Goal: Find specific page/section: Find specific page/section

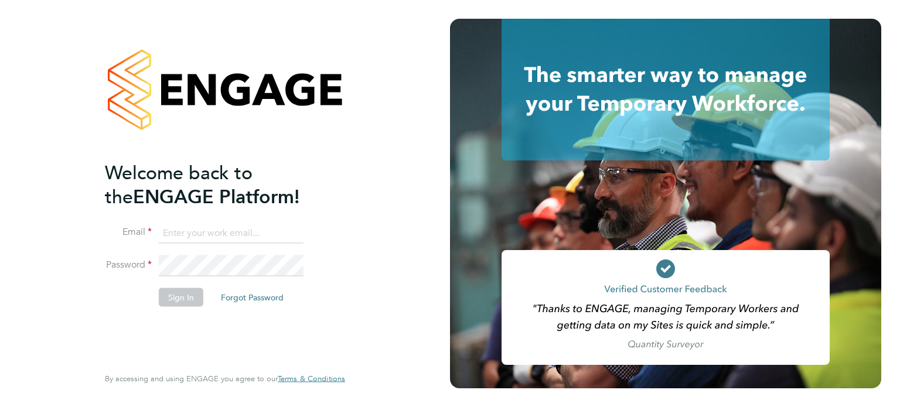
type input "[EMAIL_ADDRESS][PERSON_NAME][DOMAIN_NAME]"
click at [240, 231] on input "[EMAIL_ADDRESS][PERSON_NAME][DOMAIN_NAME]" at bounding box center [231, 233] width 145 height 21
click at [175, 302] on button "Sign In" at bounding box center [181, 297] width 45 height 19
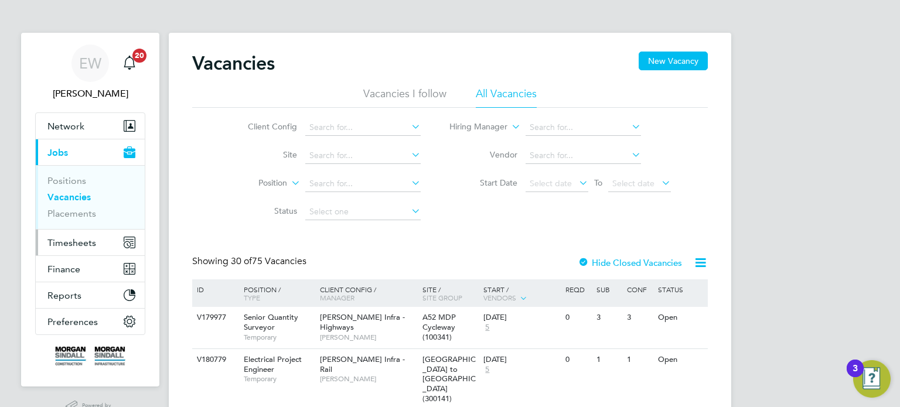
click at [71, 240] on span "Timesheets" at bounding box center [71, 242] width 49 height 11
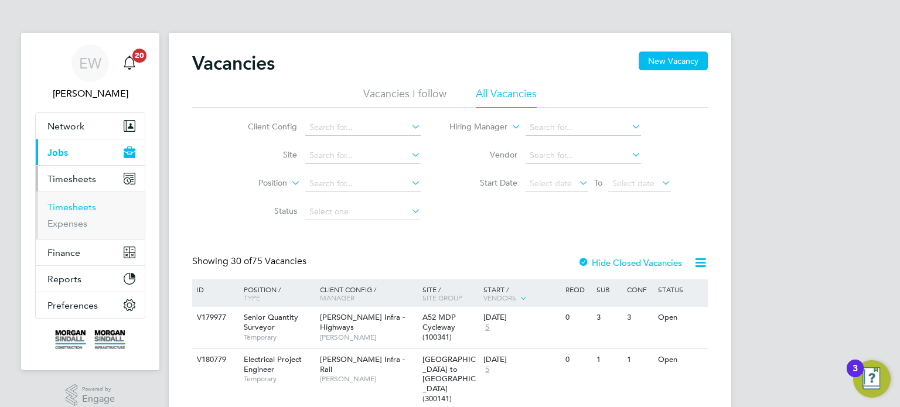
click at [69, 206] on link "Timesheets" at bounding box center [71, 207] width 49 height 11
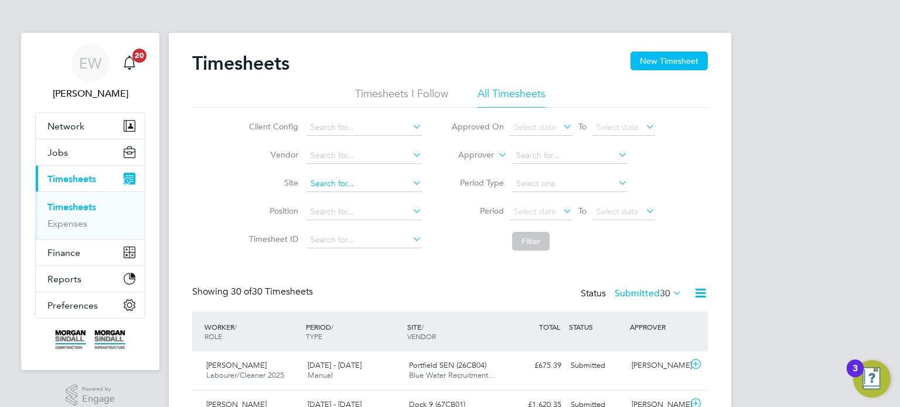
click at [330, 178] on input at bounding box center [363, 184] width 115 height 16
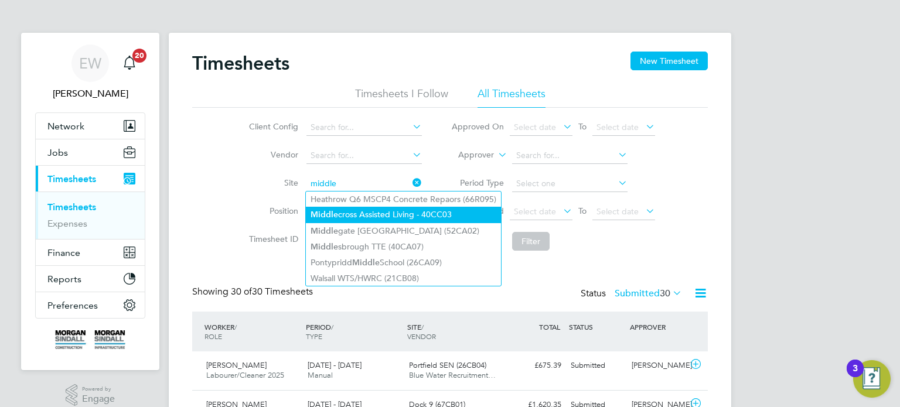
click at [390, 217] on li "Middle cross Assisted Living - 40CC03" at bounding box center [403, 215] width 195 height 16
type input "Middlecross Assisted Living - 40CC03"
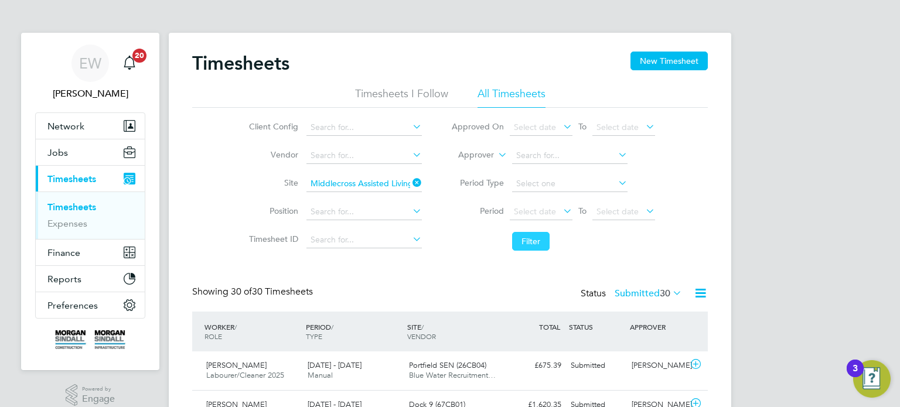
click at [531, 246] on button "Filter" at bounding box center [530, 241] width 37 height 19
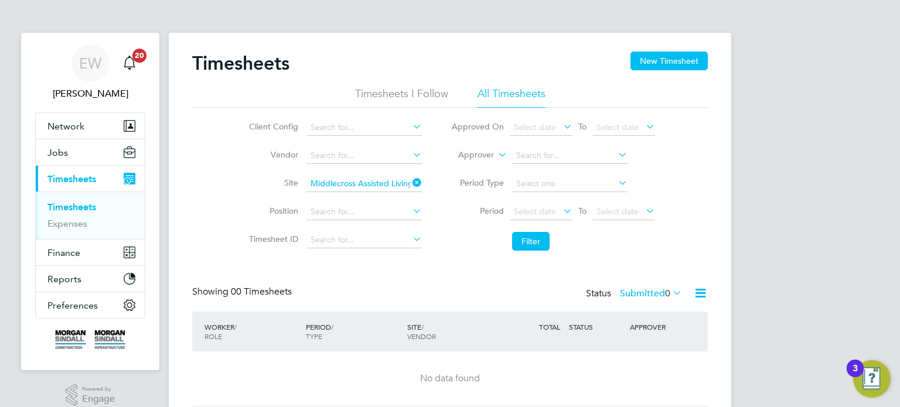
click at [645, 294] on label "Submitted 0" at bounding box center [651, 294] width 62 height 12
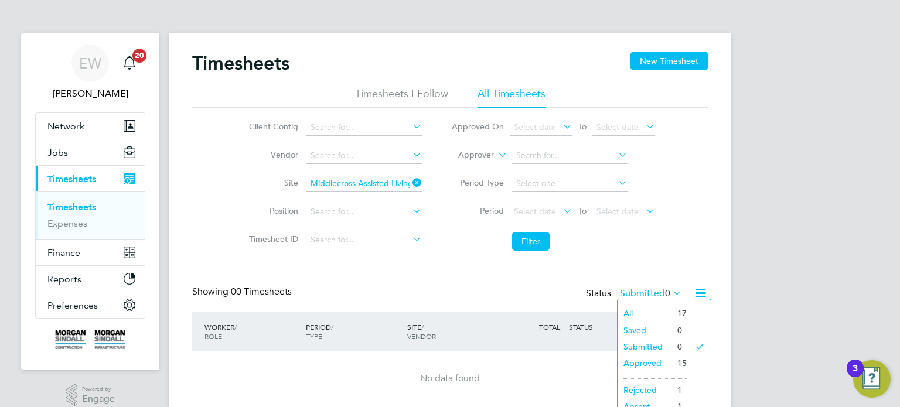
click at [649, 367] on li "Approved" at bounding box center [645, 363] width 54 height 16
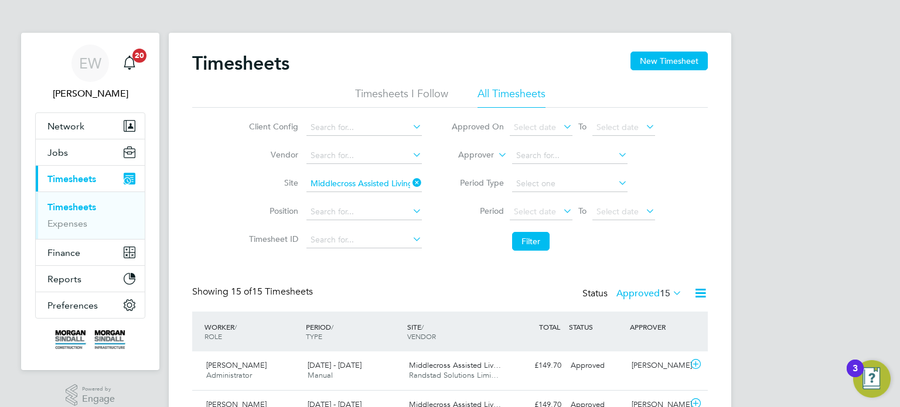
click at [53, 112] on app-nav-user-info "EW Emma Wells Notifications 20" at bounding box center [90, 73] width 110 height 80
click at [54, 121] on span "Network" at bounding box center [65, 126] width 37 height 11
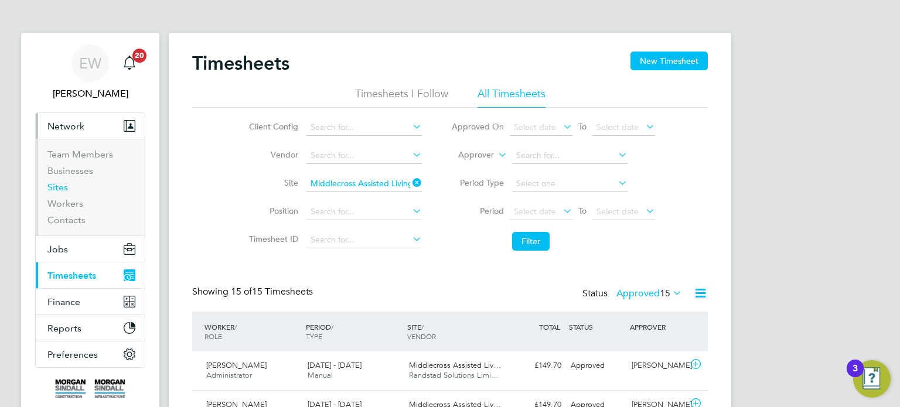
click at [54, 186] on link "Sites" at bounding box center [57, 187] width 21 height 11
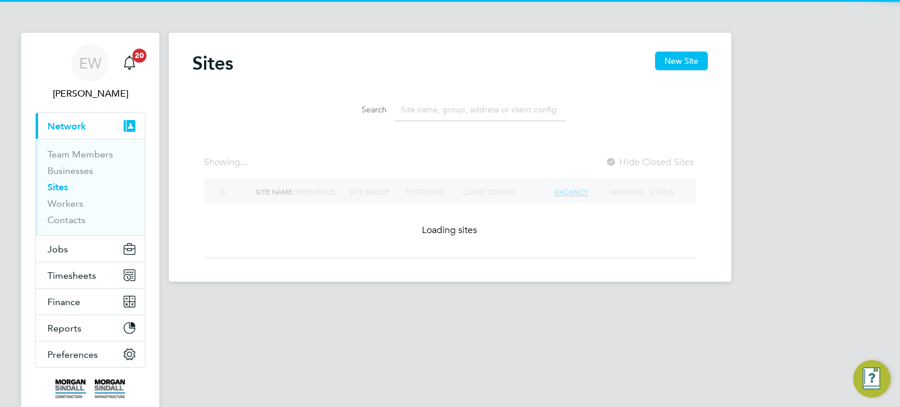
click at [448, 106] on input at bounding box center [480, 109] width 171 height 23
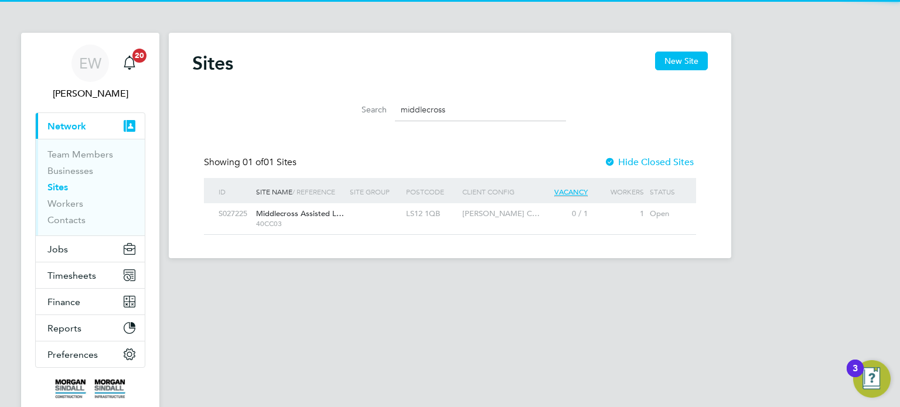
type input "middlecross"
click at [453, 212] on div "LS12 1QB" at bounding box center [431, 214] width 56 height 22
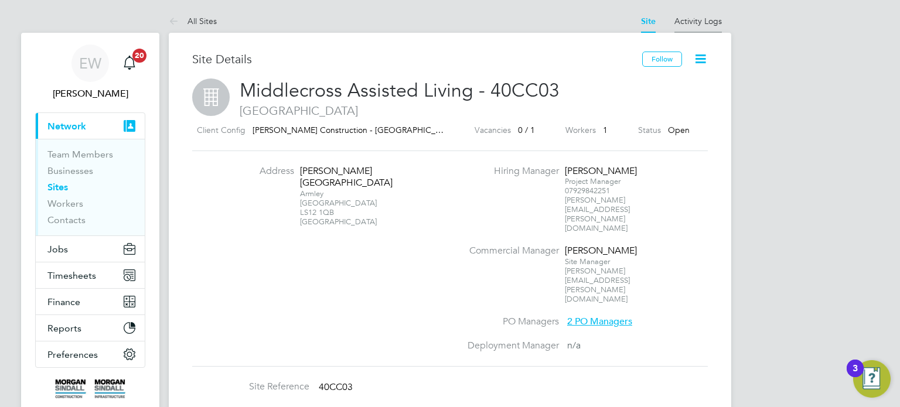
click at [700, 19] on link "Activity Logs" at bounding box center [697, 21] width 47 height 11
